Goal: Task Accomplishment & Management: Use online tool/utility

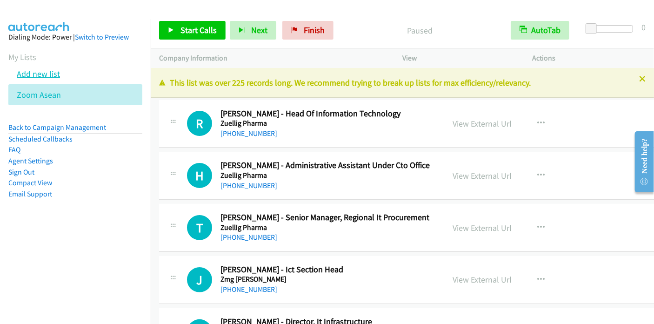
click at [51, 72] on link "Add new list" at bounding box center [38, 73] width 43 height 11
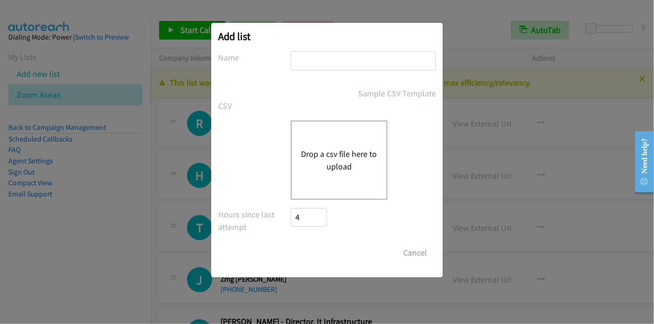
drag, startPoint x: 340, startPoint y: 58, endPoint x: 345, endPoint y: 50, distance: 8.9
click at [340, 58] on input "text" at bounding box center [363, 60] width 145 height 19
type input "SE"
click at [333, 153] on button "Drop a csv file here to upload" at bounding box center [339, 159] width 76 height 25
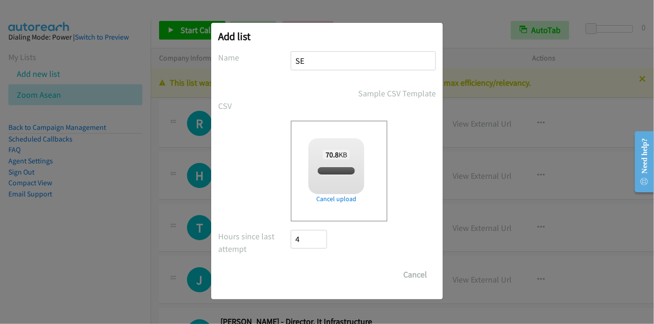
checkbox input "true"
click at [314, 275] on input "Save List" at bounding box center [315, 274] width 49 height 19
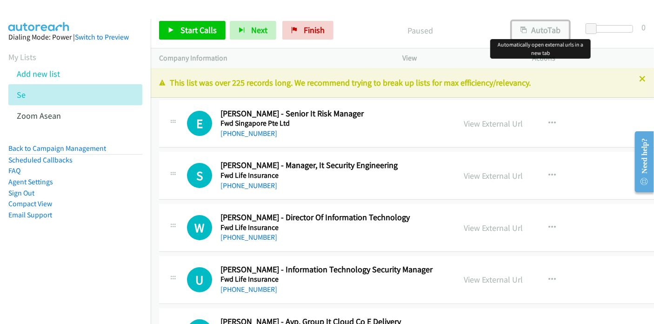
click at [553, 27] on button "AutoTab" at bounding box center [541, 30] width 58 height 19
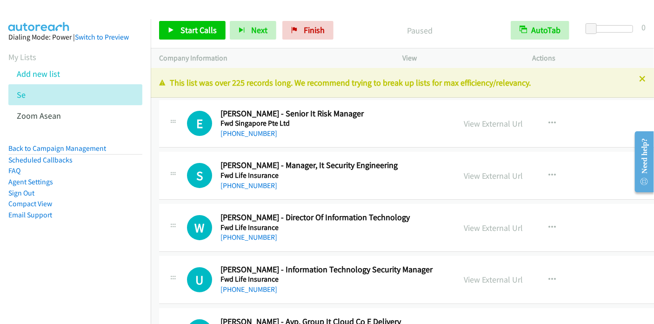
click at [233, 11] on div at bounding box center [322, 18] width 645 height 36
click at [207, 34] on span "Start Calls" at bounding box center [198, 30] width 36 height 11
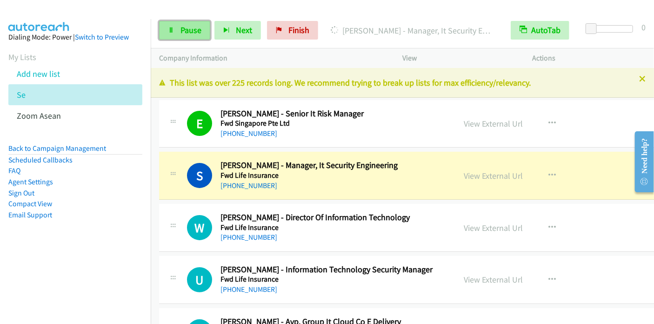
click at [191, 29] on span "Pause" at bounding box center [190, 30] width 21 height 11
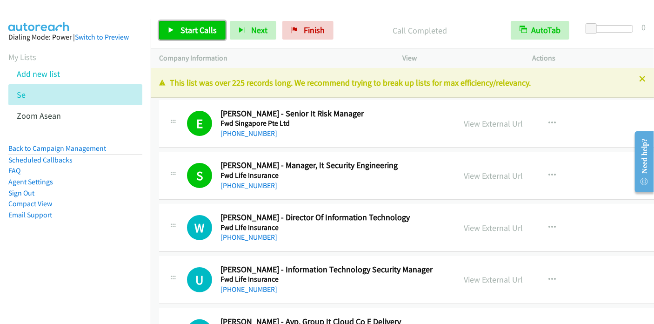
click at [193, 31] on span "Start Calls" at bounding box center [198, 30] width 36 height 11
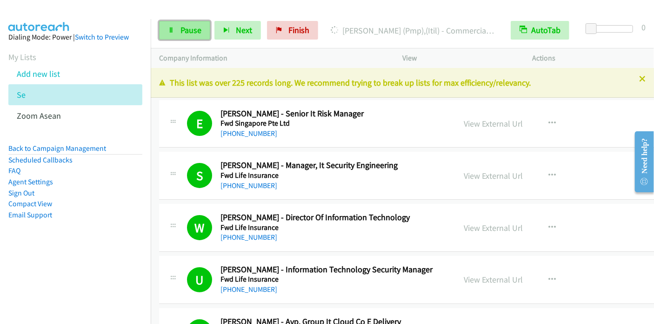
click at [187, 34] on span "Pause" at bounding box center [190, 30] width 21 height 11
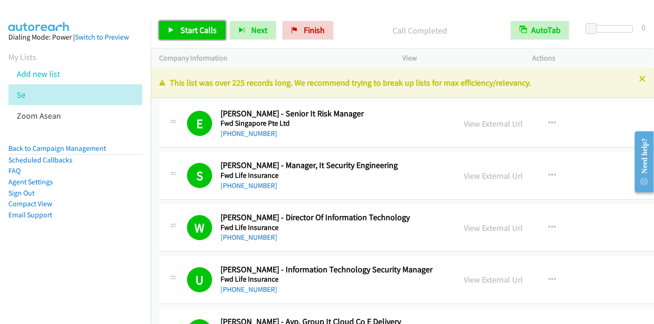
click at [201, 26] on span "Start Calls" at bounding box center [198, 30] width 36 height 11
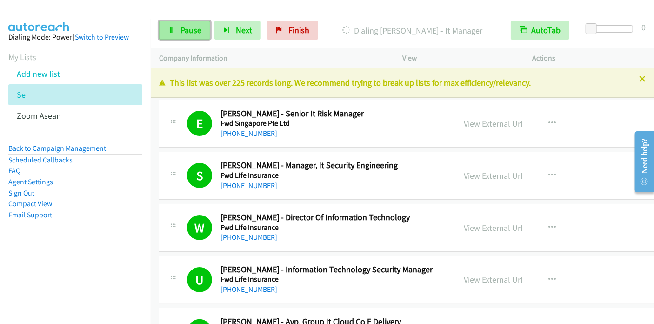
click at [195, 28] on span "Pause" at bounding box center [190, 30] width 21 height 11
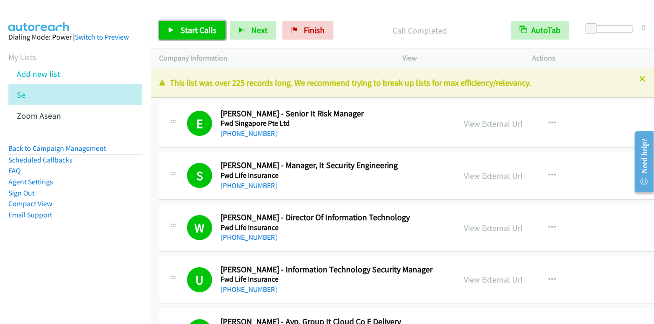
click at [196, 35] on link "Start Calls" at bounding box center [192, 30] width 67 height 19
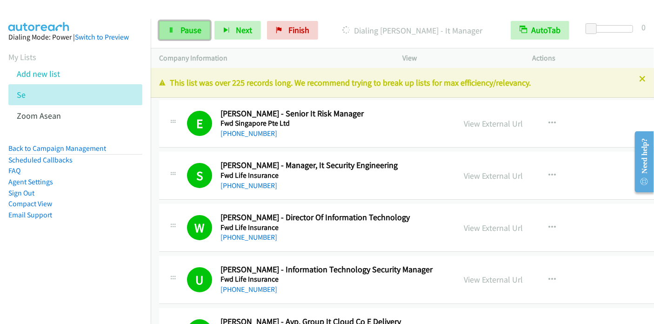
click at [188, 33] on span "Pause" at bounding box center [190, 30] width 21 height 11
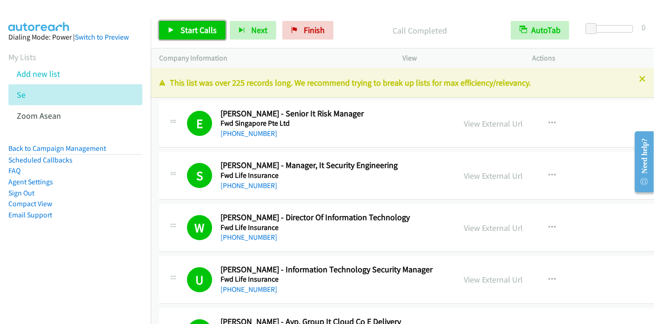
click at [207, 34] on span "Start Calls" at bounding box center [198, 30] width 36 height 11
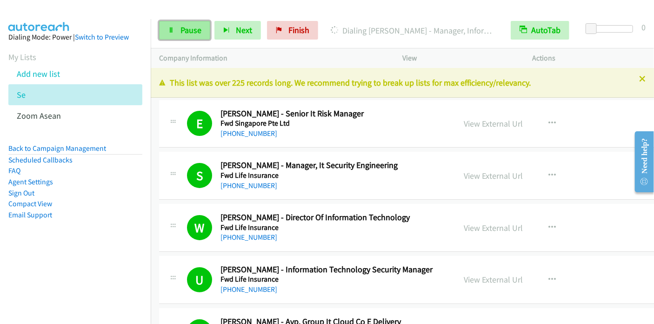
click at [180, 31] on span "Pause" at bounding box center [190, 30] width 21 height 11
